Goal: Task Accomplishment & Management: Manage account settings

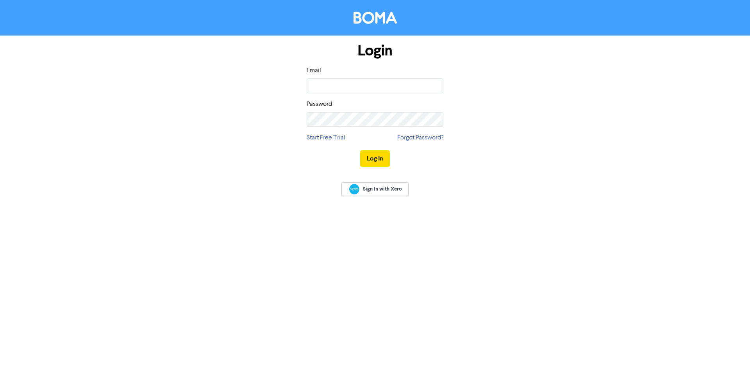
type input "[EMAIL_ADDRESS][DOMAIN_NAME]"
click at [360, 150] on button "Log In" at bounding box center [375, 158] width 30 height 16
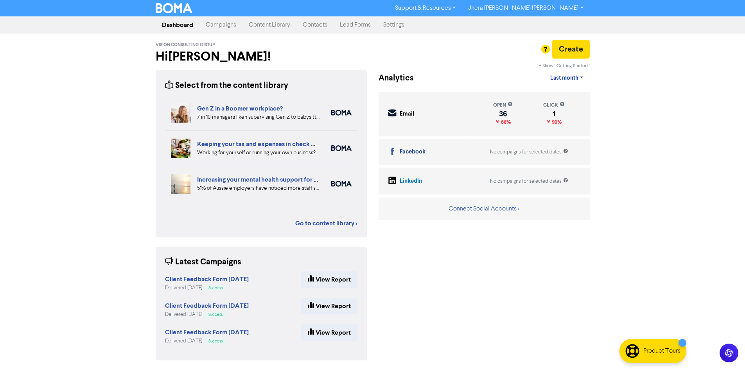
click at [229, 26] on link "Campaigns" at bounding box center [220, 25] width 43 height 16
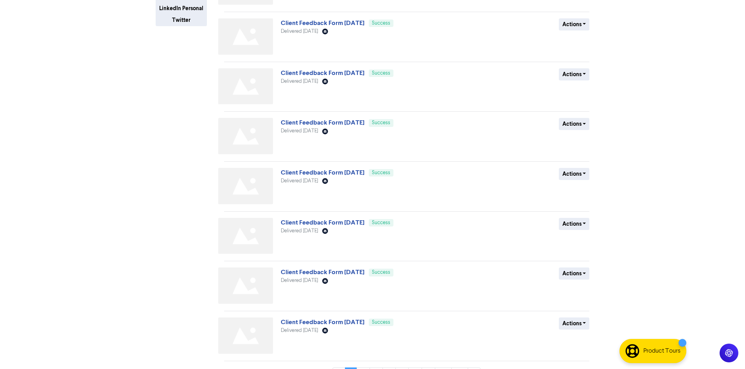
scroll to position [215, 0]
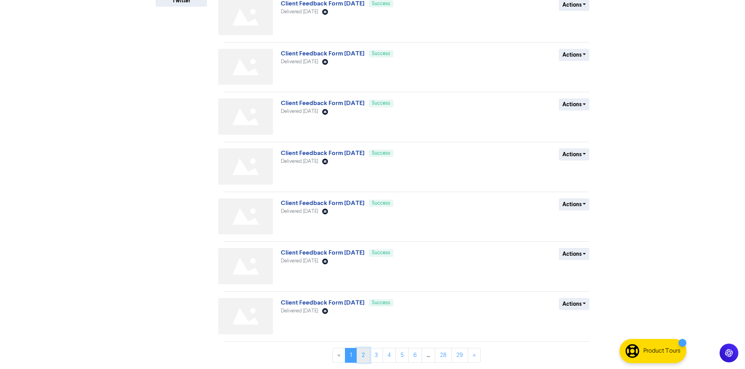
click at [365, 355] on link "2" at bounding box center [362, 355] width 13 height 15
click at [573, 208] on button "Actions" at bounding box center [574, 205] width 31 height 12
click at [581, 220] on button "Duplicate" at bounding box center [590, 221] width 62 height 13
click at [347, 356] on link "1" at bounding box center [351, 355] width 12 height 15
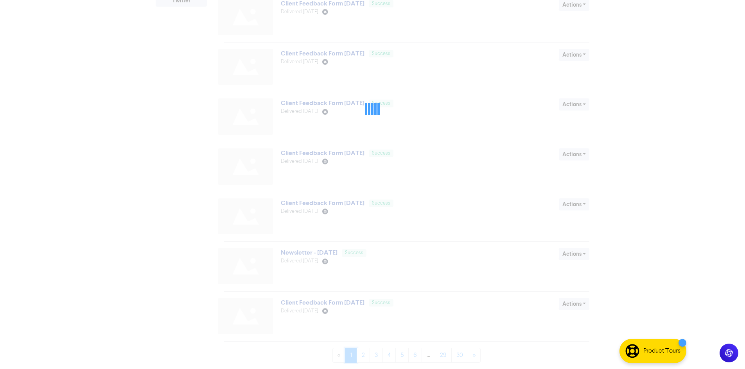
scroll to position [0, 0]
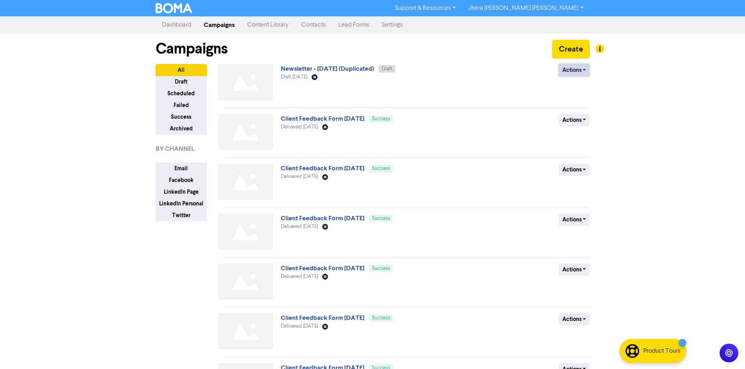
click at [582, 67] on button "Actions" at bounding box center [574, 70] width 31 height 12
click at [573, 114] on button "Rename" at bounding box center [590, 112] width 62 height 13
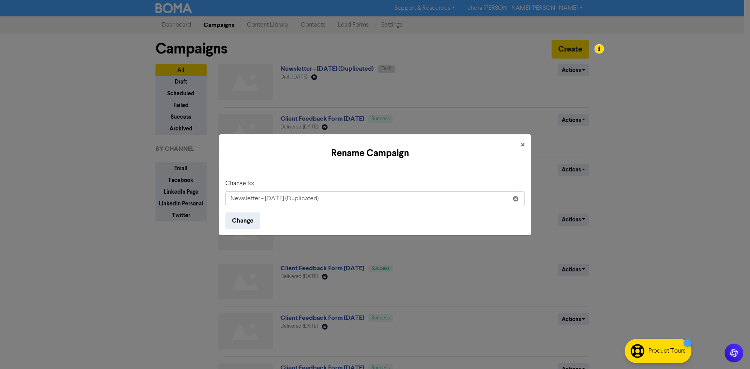
click at [255, 204] on input "Newsletter - July 2025 (Duplicated)" at bounding box center [375, 199] width 299 height 15
click at [269, 201] on input "Newsletter - July 2025 (Duplicated)" at bounding box center [375, 199] width 299 height 15
drag, startPoint x: 266, startPoint y: 199, endPoint x: 275, endPoint y: 199, distance: 8.6
click at [275, 199] on input "Newsletter - July 2025 (Duplicated)" at bounding box center [375, 199] width 299 height 15
drag, startPoint x: 347, startPoint y: 200, endPoint x: 297, endPoint y: 202, distance: 50.5
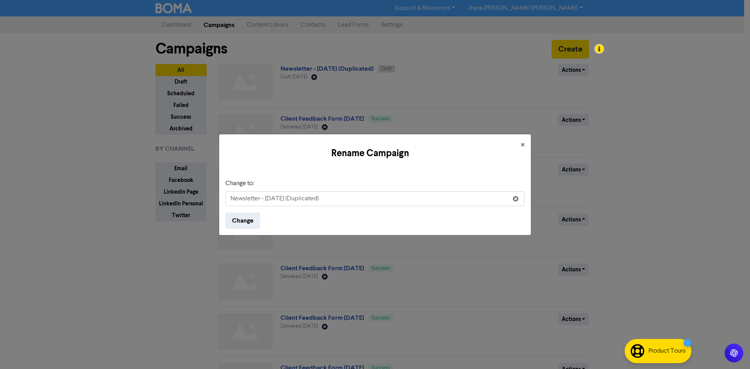
click at [297, 202] on input "Newsletter - August 2025 (Duplicated)" at bounding box center [375, 199] width 299 height 15
type input "Newsletter - [DATE]"
click at [226, 213] on button "Change" at bounding box center [243, 221] width 35 height 16
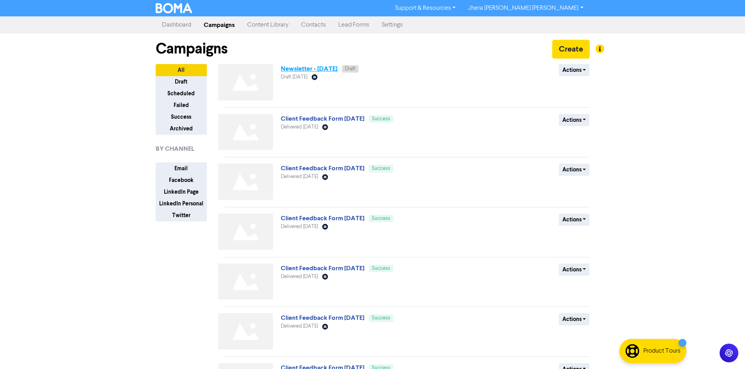
click at [308, 70] on link "Newsletter - [DATE]" at bounding box center [309, 69] width 57 height 8
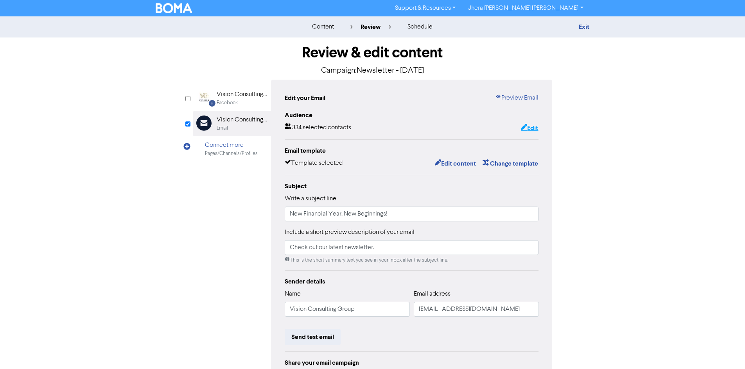
click at [535, 128] on button "Edit" at bounding box center [529, 128] width 18 height 10
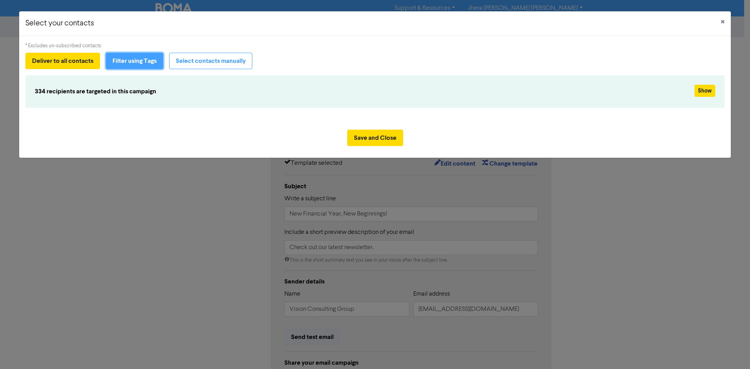
click at [158, 62] on button "Filter using Tags" at bounding box center [134, 61] width 57 height 16
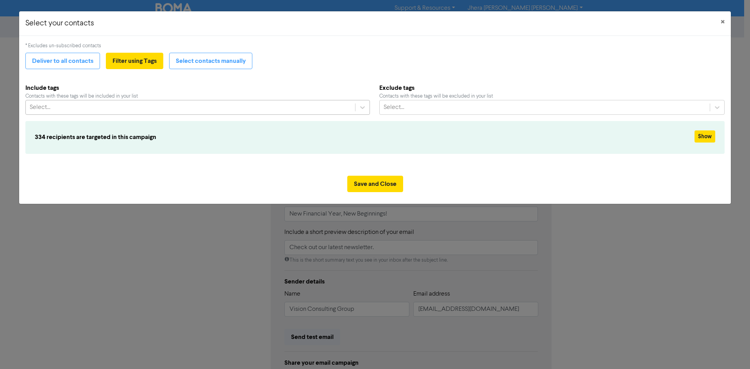
click at [126, 106] on div "Select..." at bounding box center [191, 107] width 330 height 14
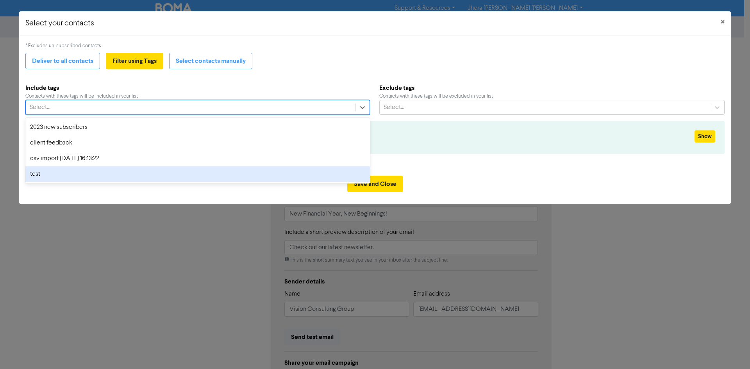
click at [103, 176] on div "test" at bounding box center [197, 175] width 345 height 16
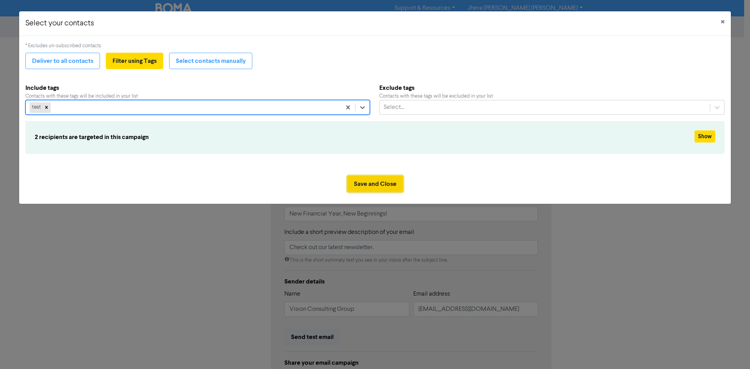
click at [363, 183] on button "Save and Close" at bounding box center [375, 184] width 56 height 16
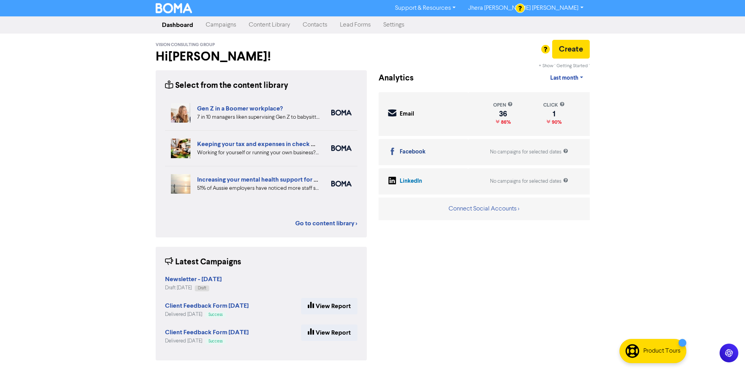
click at [257, 23] on link "Content Library" at bounding box center [269, 25] width 54 height 16
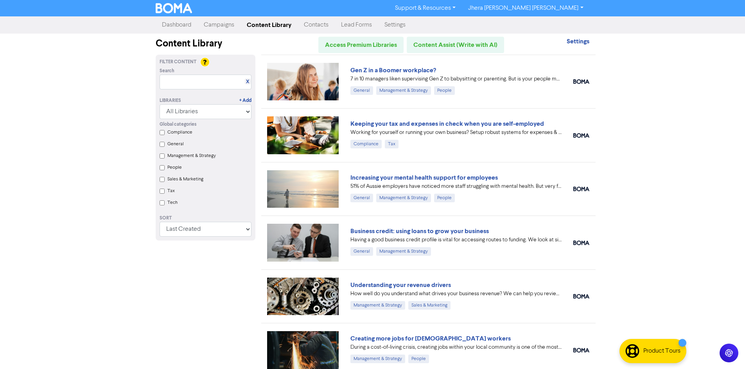
click at [657, 108] on div "Support & Resources Video Tutorials FAQ & Guides Marketing Education Jhera [PER…" at bounding box center [372, 184] width 745 height 369
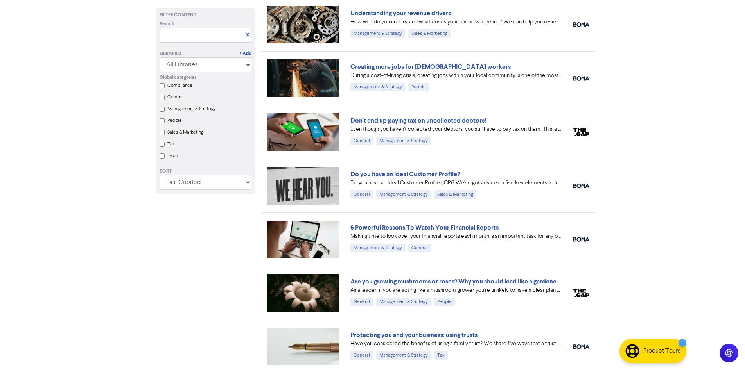
scroll to position [274, 0]
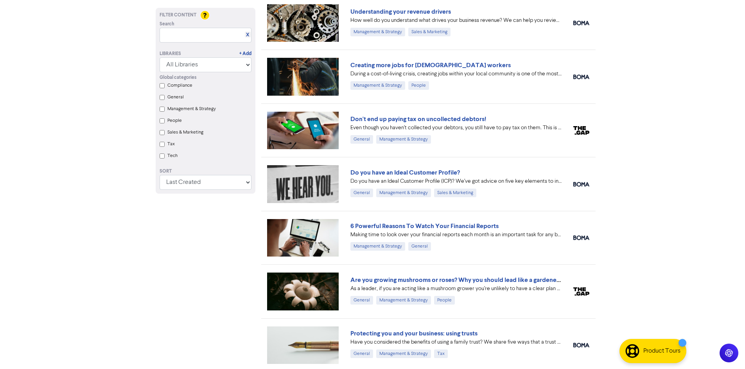
click at [230, 253] on div "Filter Content Search X Libraries + Add All Libraries BOMA Other Partners Globa…" at bounding box center [205, 318] width 111 height 1075
click at [199, 277] on div "Filter Content Search X Libraries + Add All Libraries BOMA Other Partners Globa…" at bounding box center [205, 318] width 111 height 1075
click at [203, 273] on div "Filter Content Search X Libraries + Add All Libraries BOMA Other Partners Globa…" at bounding box center [205, 318] width 111 height 1075
click at [195, 266] on div "Filter Content Search X Libraries + Add All Libraries BOMA Other Partners Globa…" at bounding box center [205, 318] width 111 height 1075
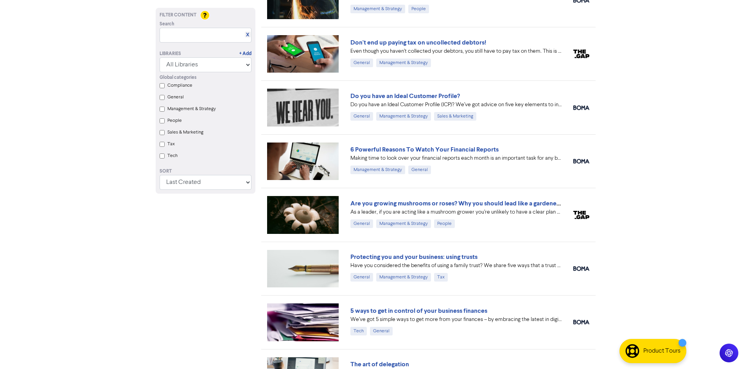
scroll to position [352, 0]
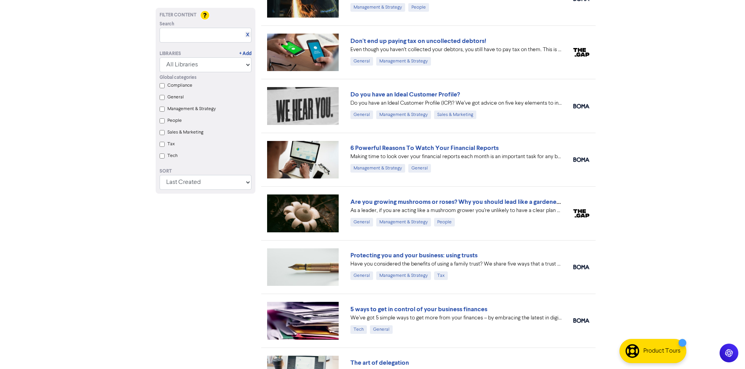
click at [204, 271] on div "Filter Content Search X Libraries + Add All Libraries BOMA Other Partners Globa…" at bounding box center [205, 240] width 111 height 1075
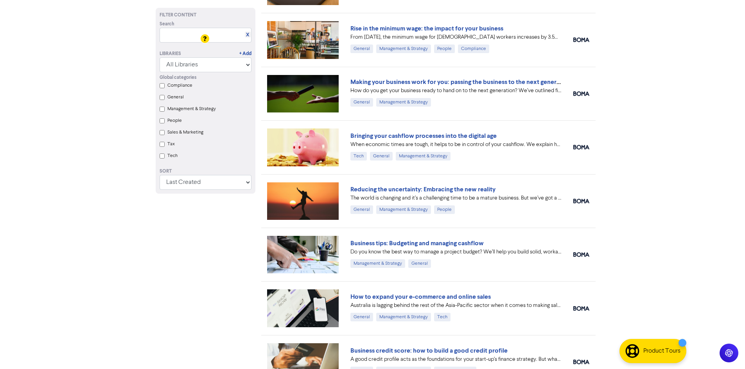
scroll to position [1571, 0]
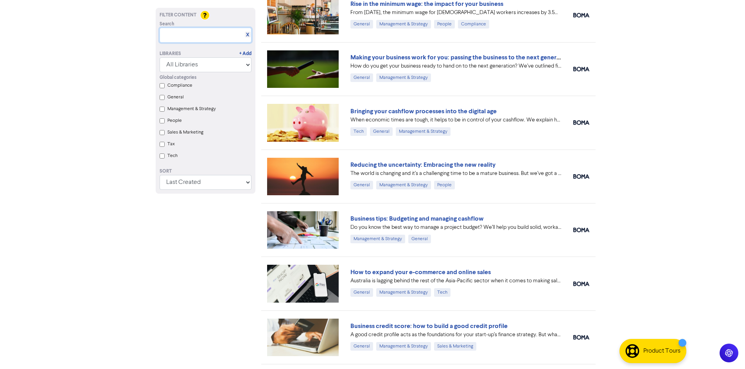
click at [172, 36] on input "text" at bounding box center [205, 35] width 92 height 15
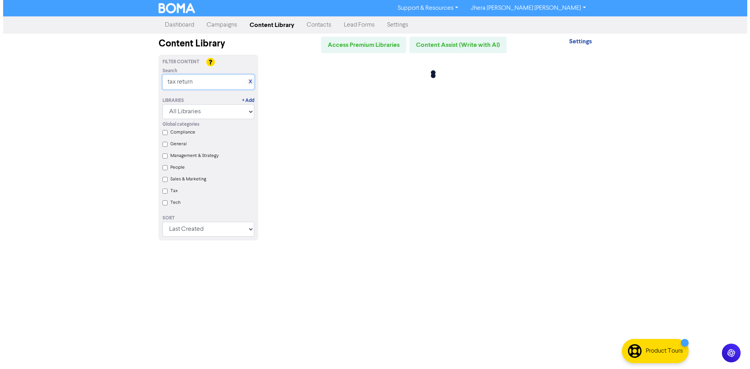
scroll to position [0, 0]
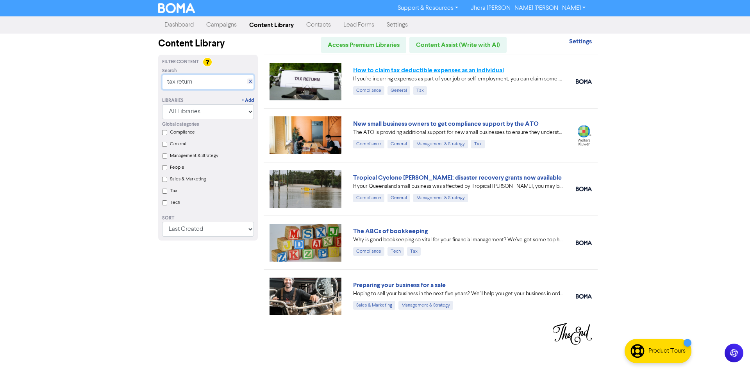
type input "tax return"
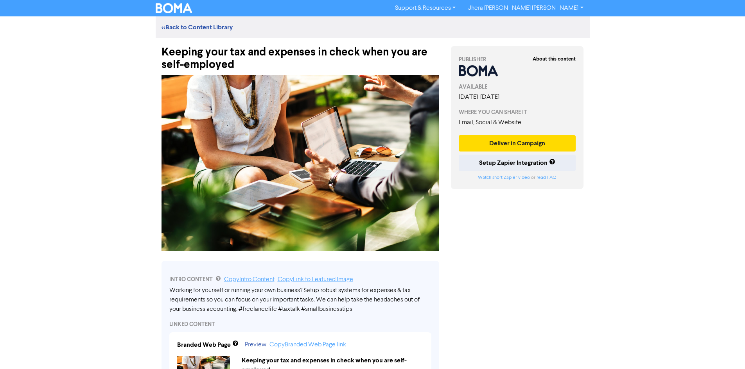
click at [73, 137] on div "Support & Resources Video Tutorials FAQ & Guides Marketing Education Jhera Jane…" at bounding box center [372, 184] width 745 height 369
click at [86, 180] on div "Support & Resources Video Tutorials FAQ & Guides Marketing Education Jhera Jane…" at bounding box center [372, 184] width 745 height 369
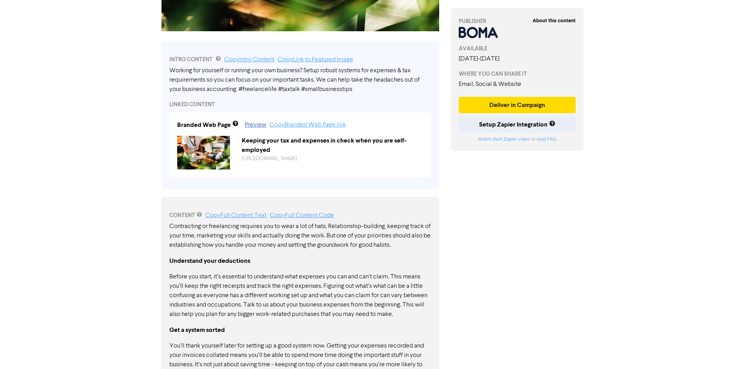
scroll to position [235, 0]
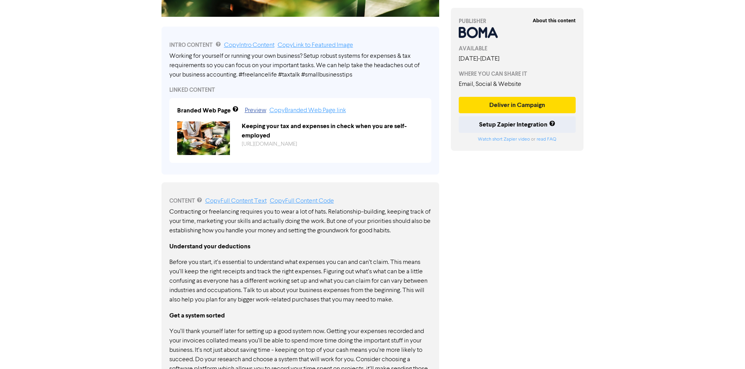
click at [197, 245] on strong "Understand your deductions" at bounding box center [209, 247] width 81 height 8
drag, startPoint x: 188, startPoint y: 249, endPoint x: 251, endPoint y: 252, distance: 63.4
click at [251, 252] on p "Understand your deductions" at bounding box center [300, 247] width 262 height 10
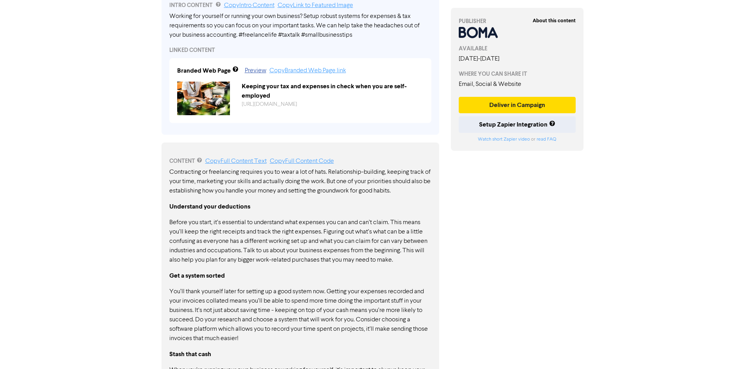
scroll to position [372, 0]
